Goal: Entertainment & Leisure: Consume media (video, audio)

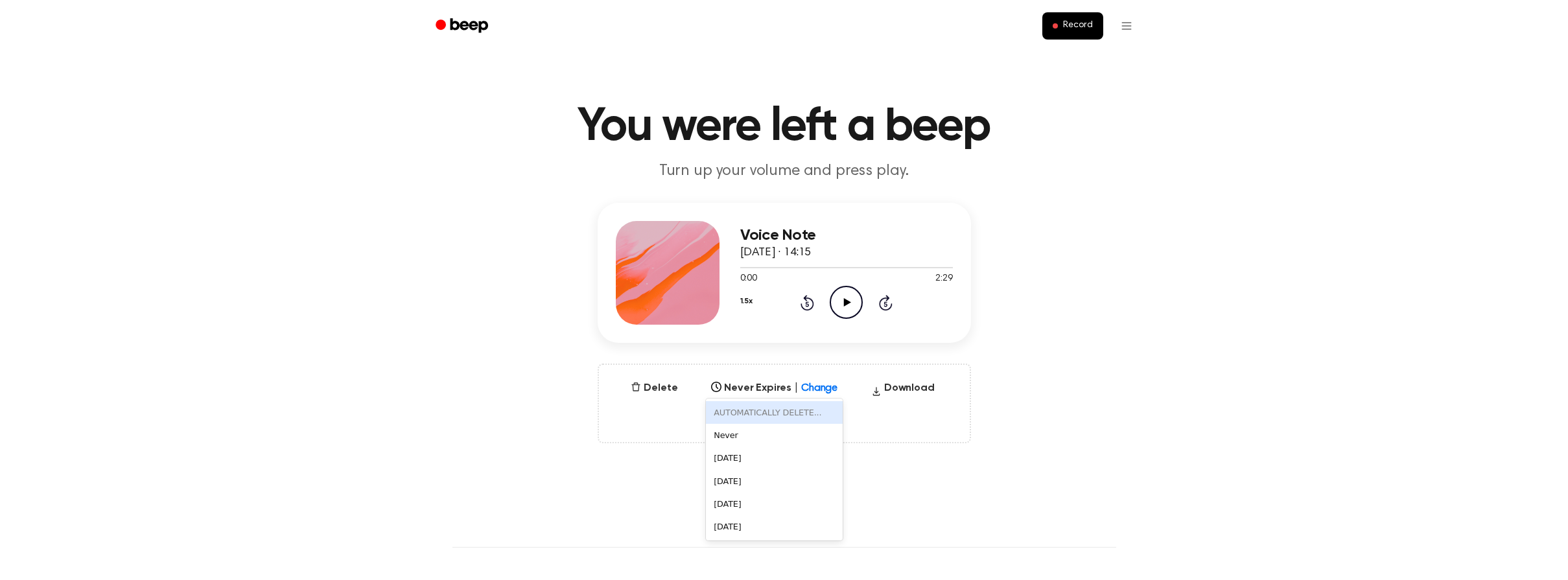
click at [824, 384] on icon at bounding box center [830, 384] width 13 height 13
click at [762, 480] on div "[DATE]" at bounding box center [774, 480] width 137 height 22
drag, startPoint x: 831, startPoint y: 390, endPoint x: 820, endPoint y: 386, distance: 11.7
click at [820, 390] on div "[DATE]" at bounding box center [762, 384] width 115 height 15
click at [824, 384] on icon at bounding box center [830, 384] width 13 height 13
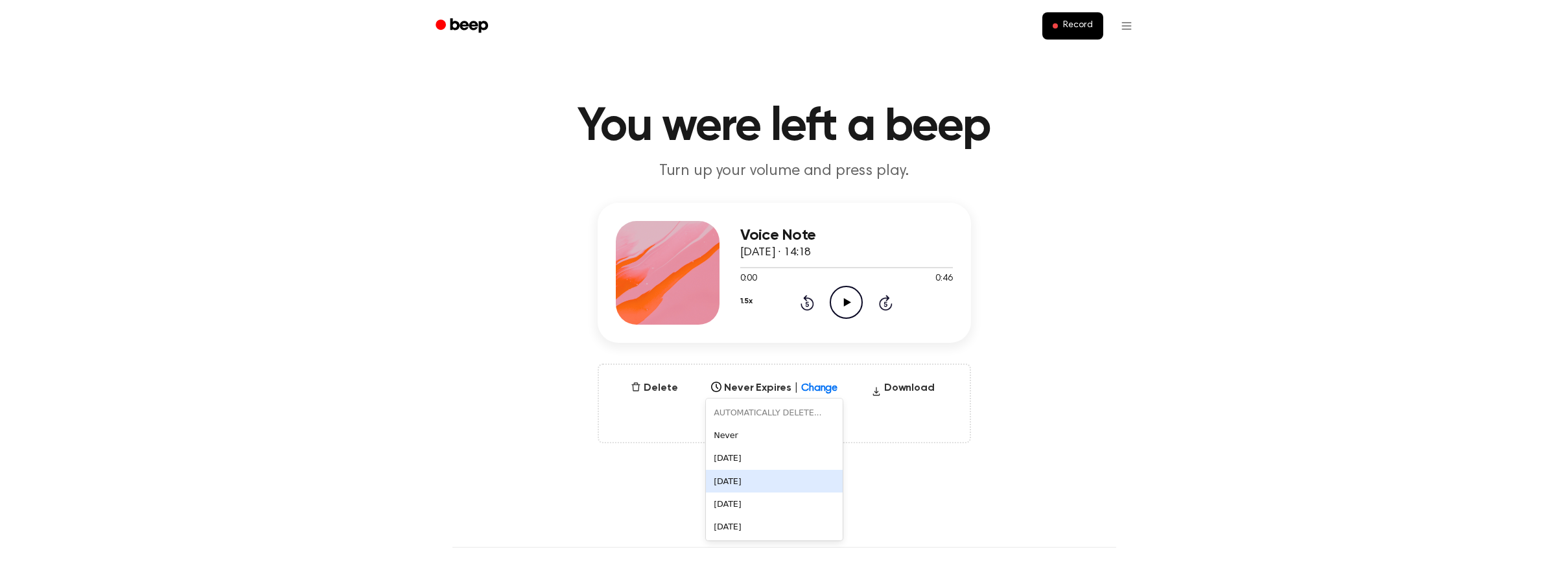
click at [748, 482] on div "[DATE]" at bounding box center [774, 480] width 137 height 22
